Goal: Go to known website: Go to known website

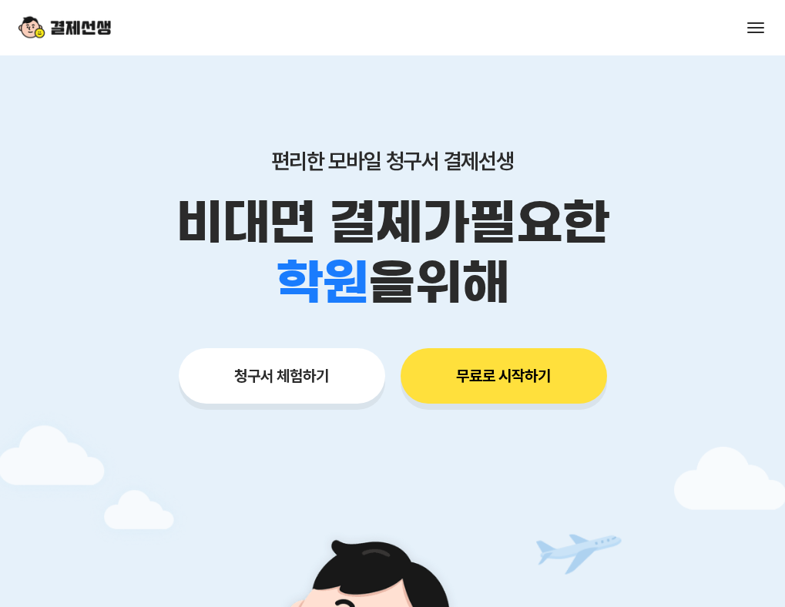
click at [0, 0] on button "매니저사이트 로그인" at bounding box center [0, 0] width 0 height 0
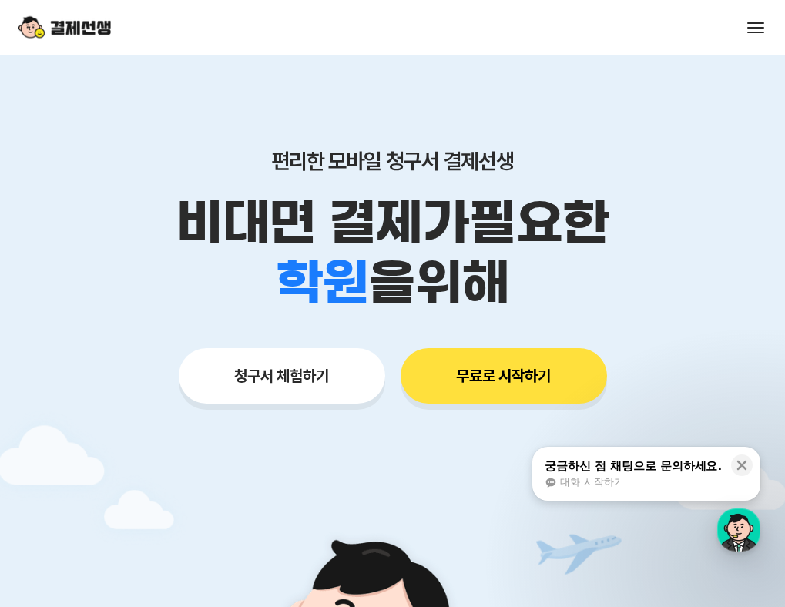
click at [0, 0] on button "매니저사이트 로그인" at bounding box center [0, 0] width 0 height 0
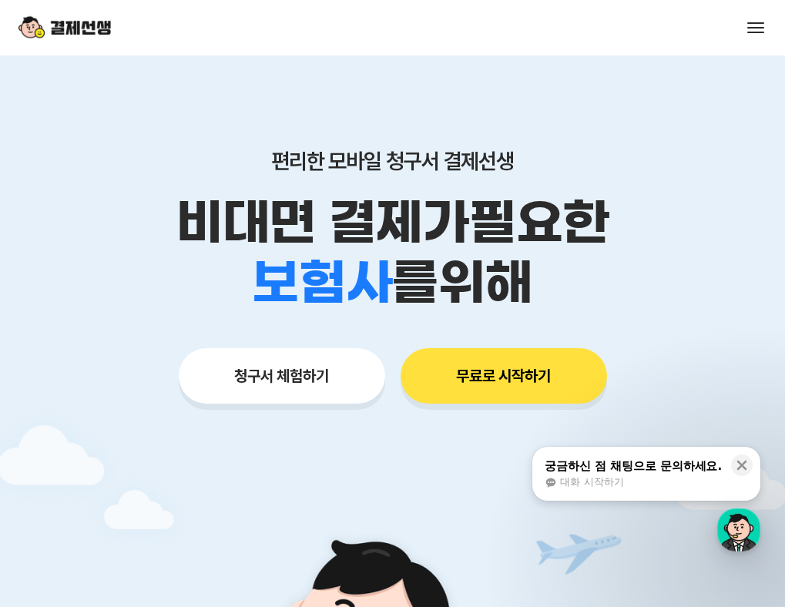
click at [0, 0] on button "매니저사이트 로그인" at bounding box center [0, 0] width 0 height 0
